Goal: Task Accomplishment & Management: Manage account settings

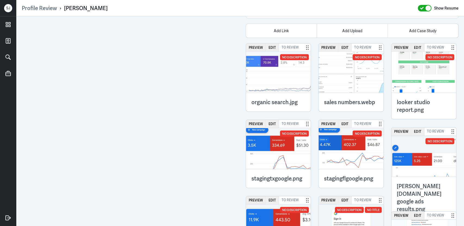
scroll to position [1231, 0]
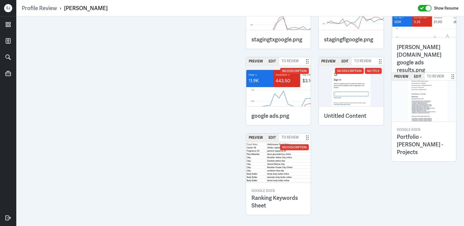
click at [420, 129] on div "Google Docs Portfolio - Nikhil Sharma - Projects" at bounding box center [424, 141] width 65 height 40
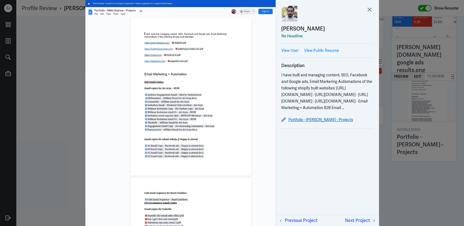
click at [320, 123] on link "Portfolio - Nikhil Sharma - Projects" at bounding box center [328, 119] width 92 height 7
click at [371, 10] on icon at bounding box center [370, 9] width 8 height 8
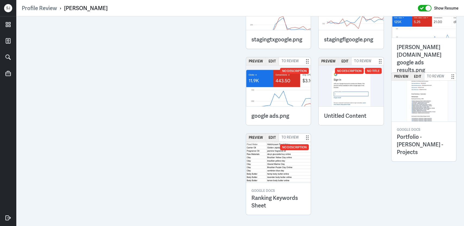
click at [417, 123] on div "Google Docs Portfolio - Nikhil Sharma - Projects" at bounding box center [424, 141] width 65 height 40
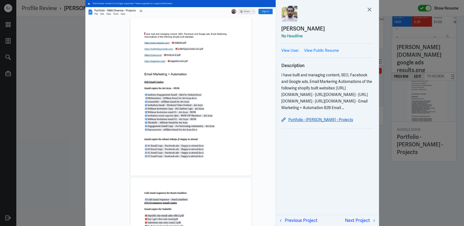
click at [315, 123] on link "Portfolio - Nikhil Sharma - Projects" at bounding box center [328, 119] width 92 height 7
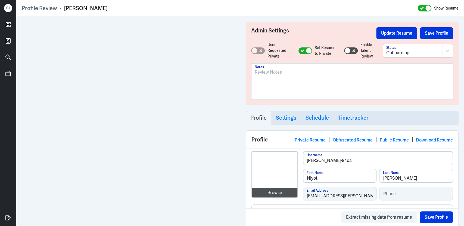
click at [268, 70] on p at bounding box center [352, 72] width 195 height 7
click at [426, 218] on button "Save Profile" at bounding box center [436, 217] width 33 height 12
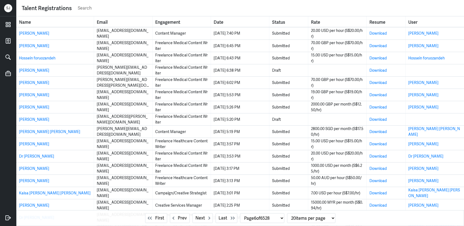
select select "6"
click at [9, 19] on link at bounding box center [8, 24] width 16 height 16
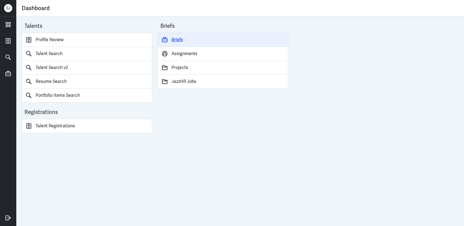
click at [174, 38] on link "Briefs" at bounding box center [223, 40] width 131 height 14
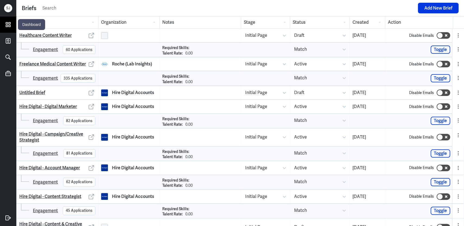
click at [9, 26] on icon at bounding box center [8, 24] width 8 height 8
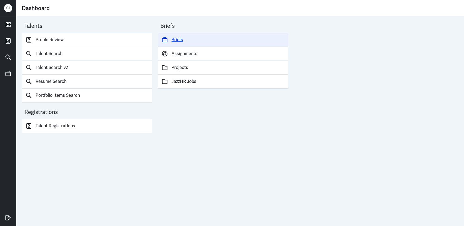
click at [178, 39] on link "Briefs" at bounding box center [223, 40] width 131 height 14
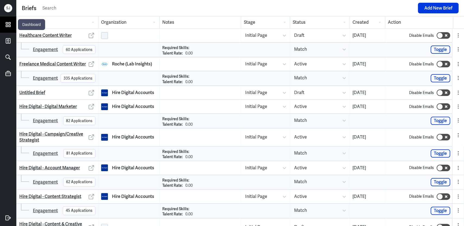
click at [6, 25] on icon at bounding box center [8, 24] width 4 height 4
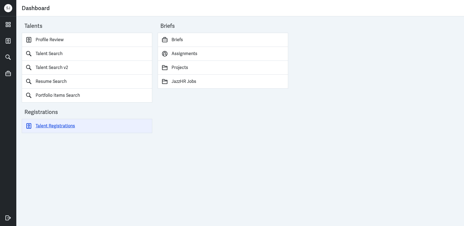
click at [60, 127] on link "Talent Registrations" at bounding box center [87, 126] width 131 height 14
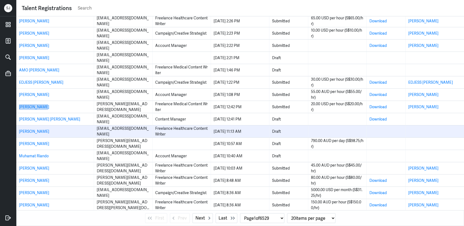
scroll to position [62, 0]
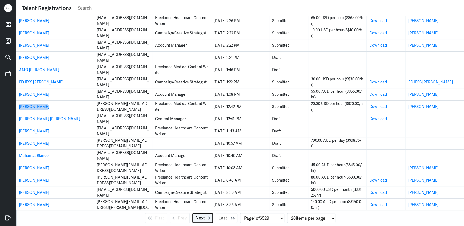
click at [196, 219] on span "Next" at bounding box center [201, 217] width 10 height 7
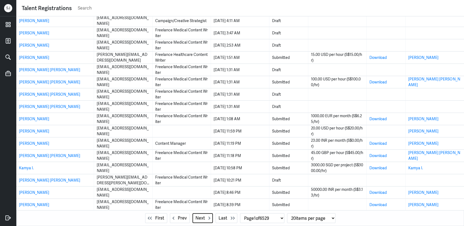
select select "2"
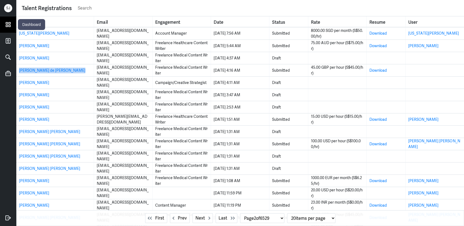
click at [7, 26] on icon at bounding box center [8, 24] width 8 height 8
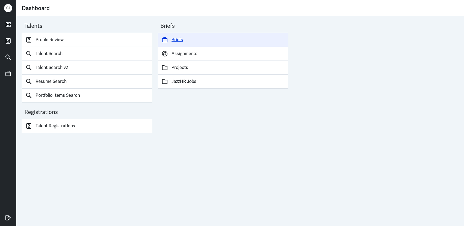
click at [179, 41] on link "Briefs" at bounding box center [223, 40] width 131 height 14
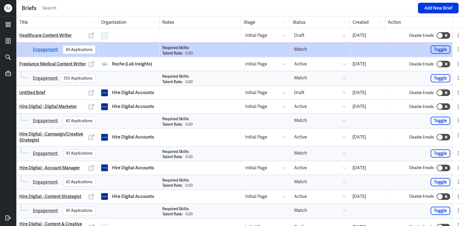
click at [47, 49] on link "Engagement" at bounding box center [45, 49] width 25 height 7
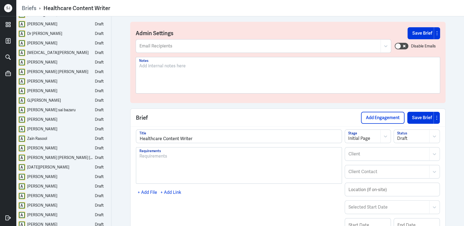
scroll to position [278, 0]
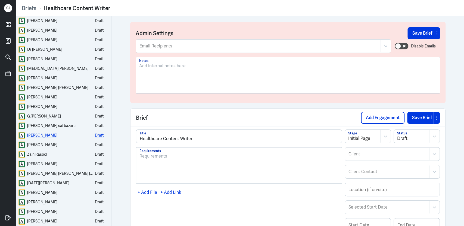
click at [41, 135] on div "Tina Irving" at bounding box center [42, 135] width 30 height 7
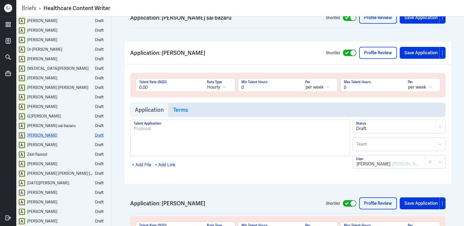
scroll to position [8098, 0]
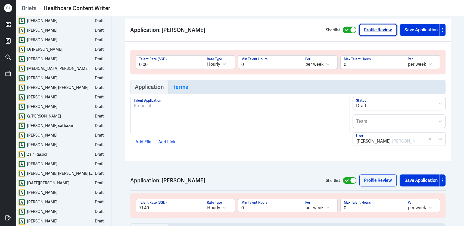
click at [371, 24] on link "Profile Review" at bounding box center [378, 30] width 38 height 12
click at [44, 146] on div "Meena Azzollini" at bounding box center [42, 144] width 30 height 7
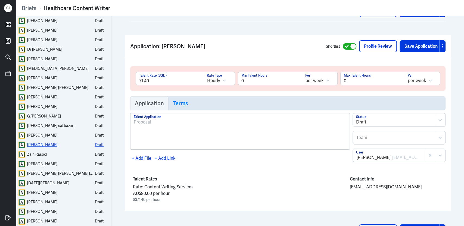
scroll to position [8227, 0]
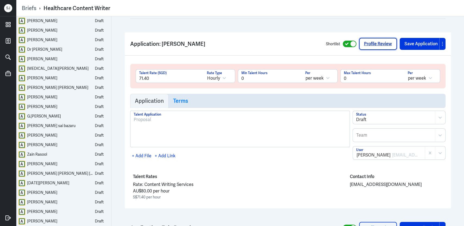
click at [374, 38] on link "Profile Review" at bounding box center [378, 44] width 38 height 12
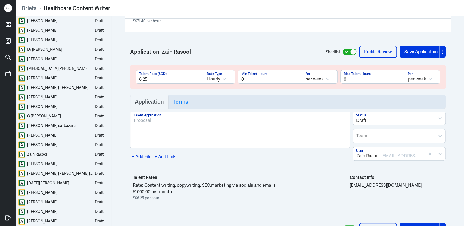
scroll to position [8418, 0]
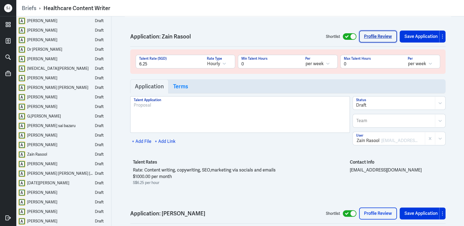
click at [372, 30] on link "Profile Review" at bounding box center [378, 36] width 38 height 12
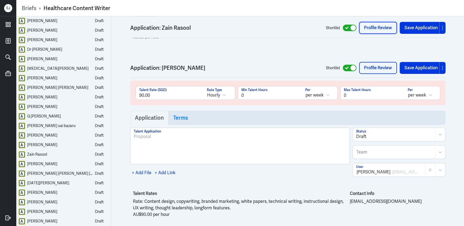
scroll to position [8631, 0]
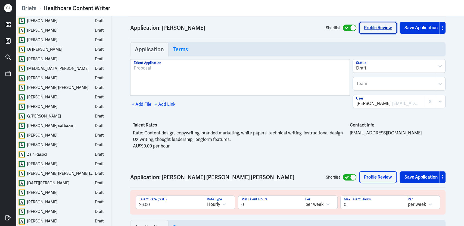
click at [365, 26] on link "Profile Review" at bounding box center [378, 28] width 38 height 12
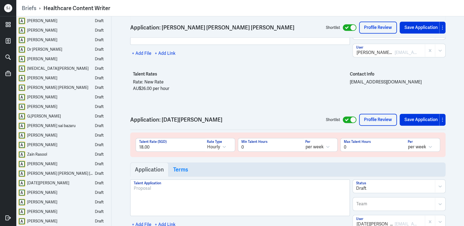
scroll to position [8861, 0]
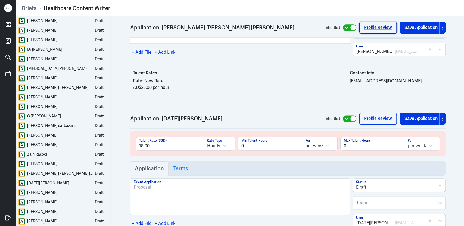
click at [359, 33] on link "Profile Review" at bounding box center [378, 28] width 38 height 12
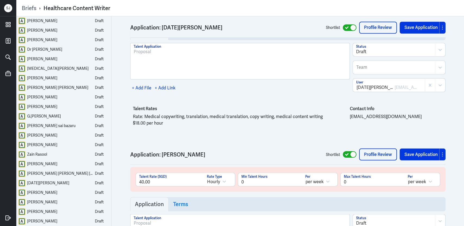
scroll to position [9042, 0]
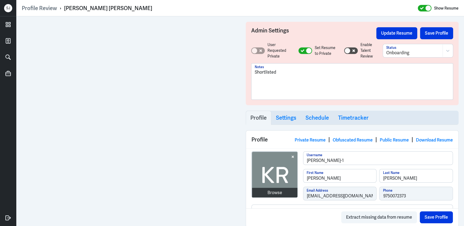
scroll to position [538, 0]
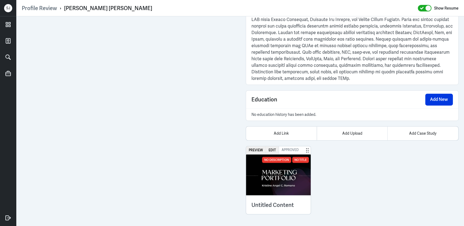
click at [278, 176] on img at bounding box center [278, 174] width 65 height 41
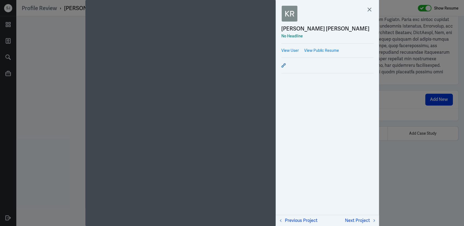
click at [284, 63] on icon at bounding box center [284, 65] width 4 height 4
click at [426, 174] on div at bounding box center [232, 113] width 464 height 226
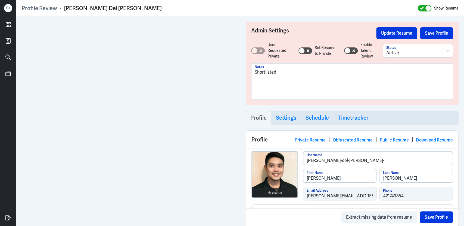
scroll to position [975, 0]
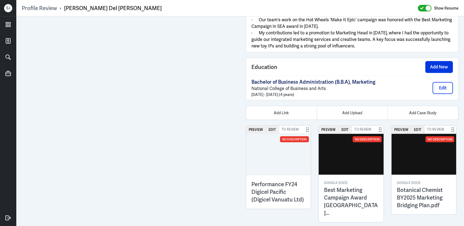
click at [266, 191] on h3 "Performance FY24 Digicel Pacific (Digicel Vanuatu Ltd)" at bounding box center [279, 191] width 54 height 23
click at [287, 174] on div "Performance FY24 Digicel Pacific (Digicel Vanuatu Ltd)" at bounding box center [278, 191] width 65 height 34
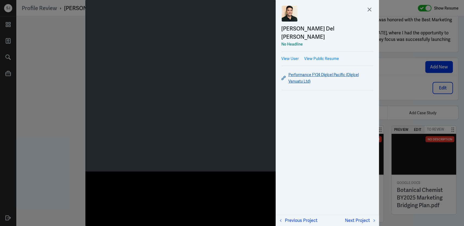
click at [321, 71] on link "Performance FY24 Digicel Pacific (Digicel Vanuatu Ltd)" at bounding box center [328, 77] width 92 height 13
click at [399, 56] on div at bounding box center [232, 113] width 464 height 226
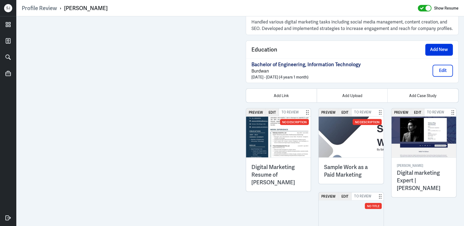
scroll to position [678, 0]
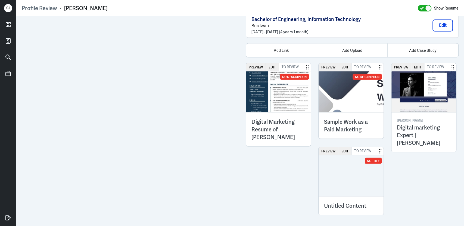
click at [348, 109] on img at bounding box center [424, 91] width 65 height 41
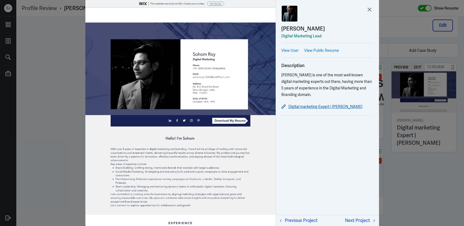
click at [310, 106] on link "Digital marketing Expert | [PERSON_NAME]" at bounding box center [328, 106] width 92 height 7
click at [348, 166] on div at bounding box center [232, 113] width 464 height 226
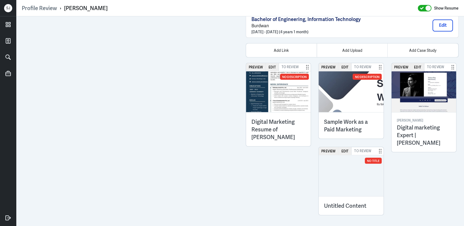
click at [348, 169] on div at bounding box center [351, 175] width 65 height 41
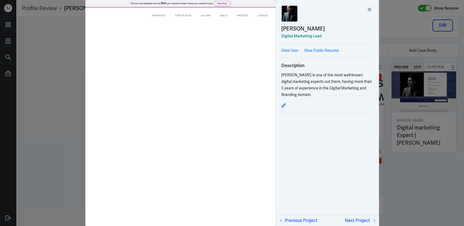
click at [348, 169] on div at bounding box center [232, 113] width 464 height 226
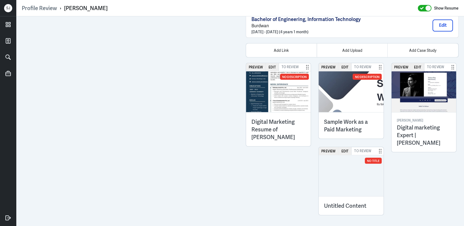
click at [343, 125] on h3 "Sample Work as a Paid Marketing" at bounding box center [351, 125] width 54 height 15
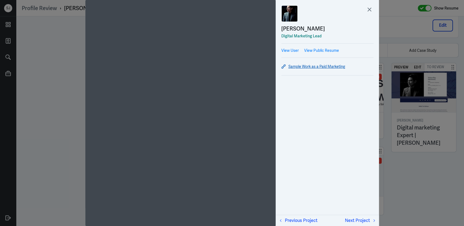
click at [306, 67] on link "Sample Work as a Paid Marketing" at bounding box center [328, 66] width 92 height 7
click at [348, 169] on div at bounding box center [232, 113] width 464 height 226
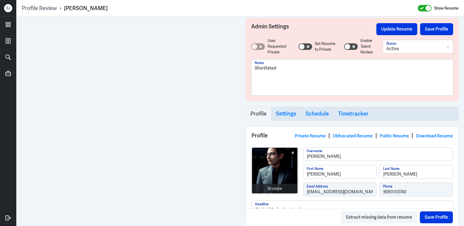
scroll to position [0, 0]
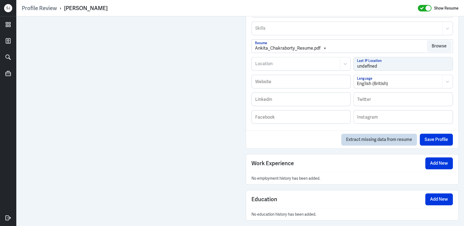
scroll to position [359, 0]
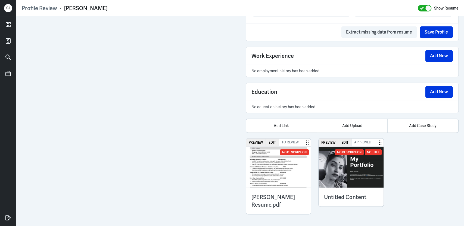
click at [353, 176] on img at bounding box center [351, 166] width 65 height 41
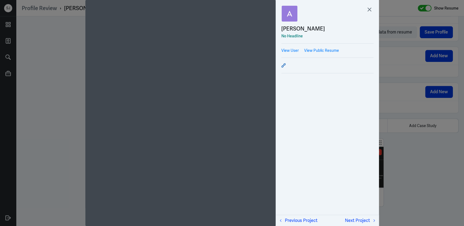
click at [285, 64] on icon at bounding box center [284, 65] width 4 height 4
click at [407, 115] on div at bounding box center [232, 113] width 464 height 226
